Goal: Information Seeking & Learning: Learn about a topic

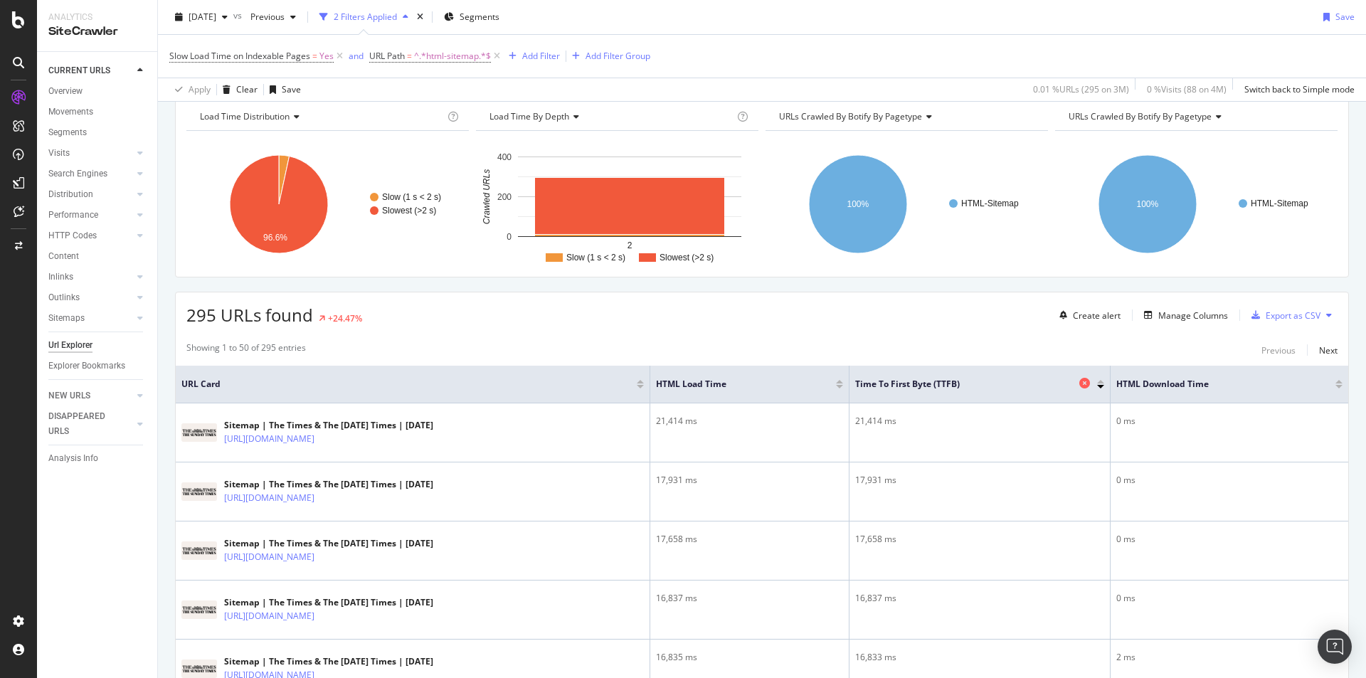
scroll to position [65, 0]
drag, startPoint x: 709, startPoint y: 383, endPoint x: 790, endPoint y: 394, distance: 81.8
click at [790, 394] on th "HTML Load Time" at bounding box center [749, 384] width 199 height 38
drag, startPoint x: 890, startPoint y: 382, endPoint x: 995, endPoint y: 394, distance: 105.2
click at [996, 393] on th "Time To First Byte (TTFB)" at bounding box center [979, 384] width 261 height 38
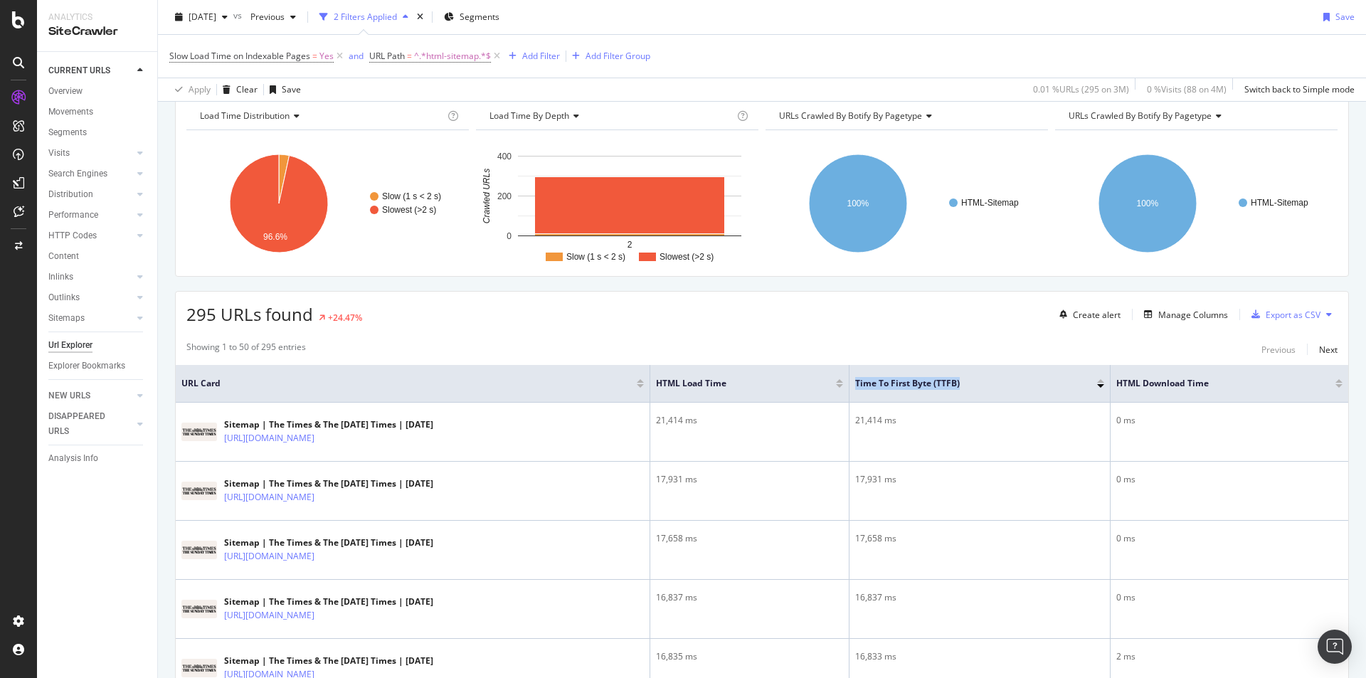
copy span "Time To First Byte (TTFB)"
drag, startPoint x: 704, startPoint y: 382, endPoint x: 784, endPoint y: 392, distance: 81.0
click at [784, 392] on th "HTML Load Time" at bounding box center [749, 384] width 199 height 38
